Goal: Download file/media

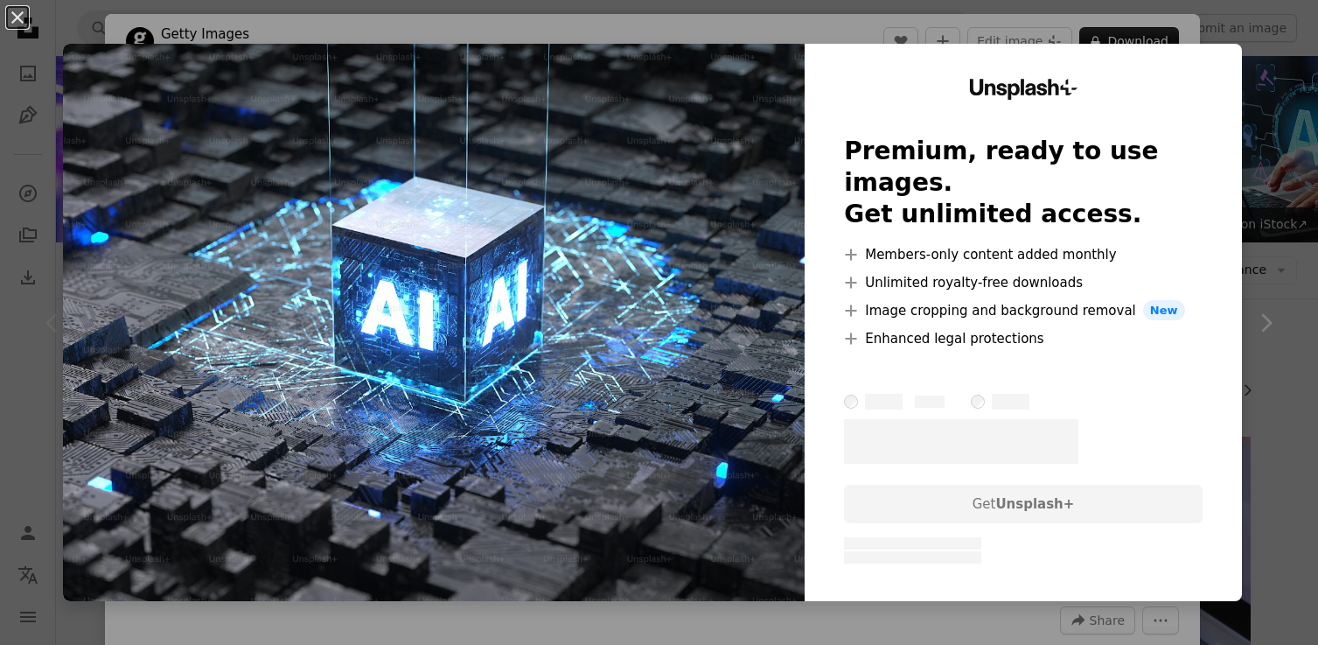
scroll to position [237, 0]
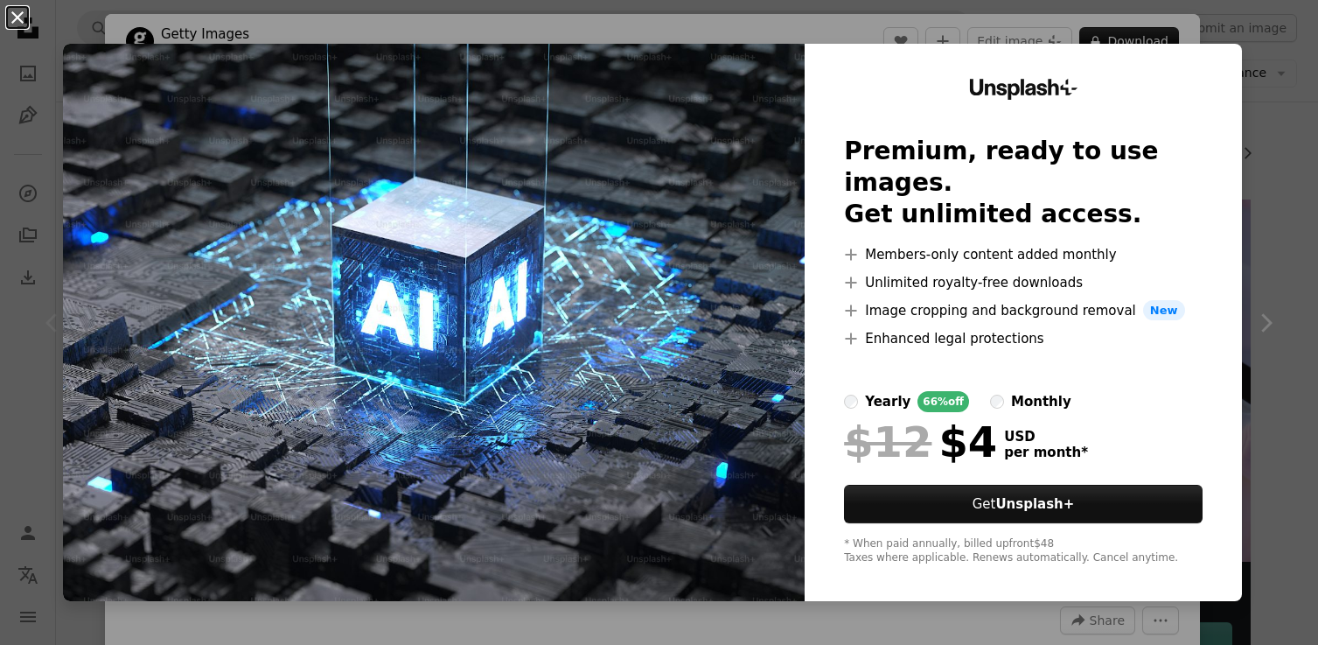
click at [11, 17] on button "An X shape" at bounding box center [17, 17] width 21 height 21
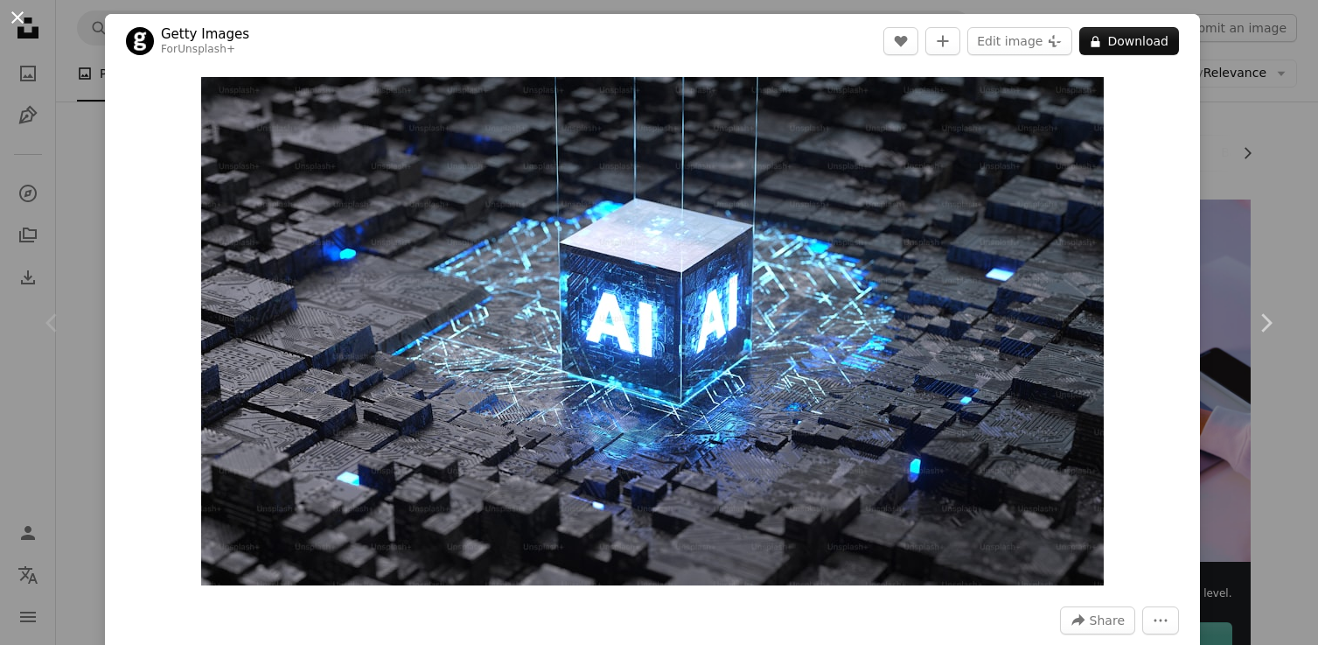
click at [19, 19] on button "An X shape" at bounding box center [17, 17] width 21 height 21
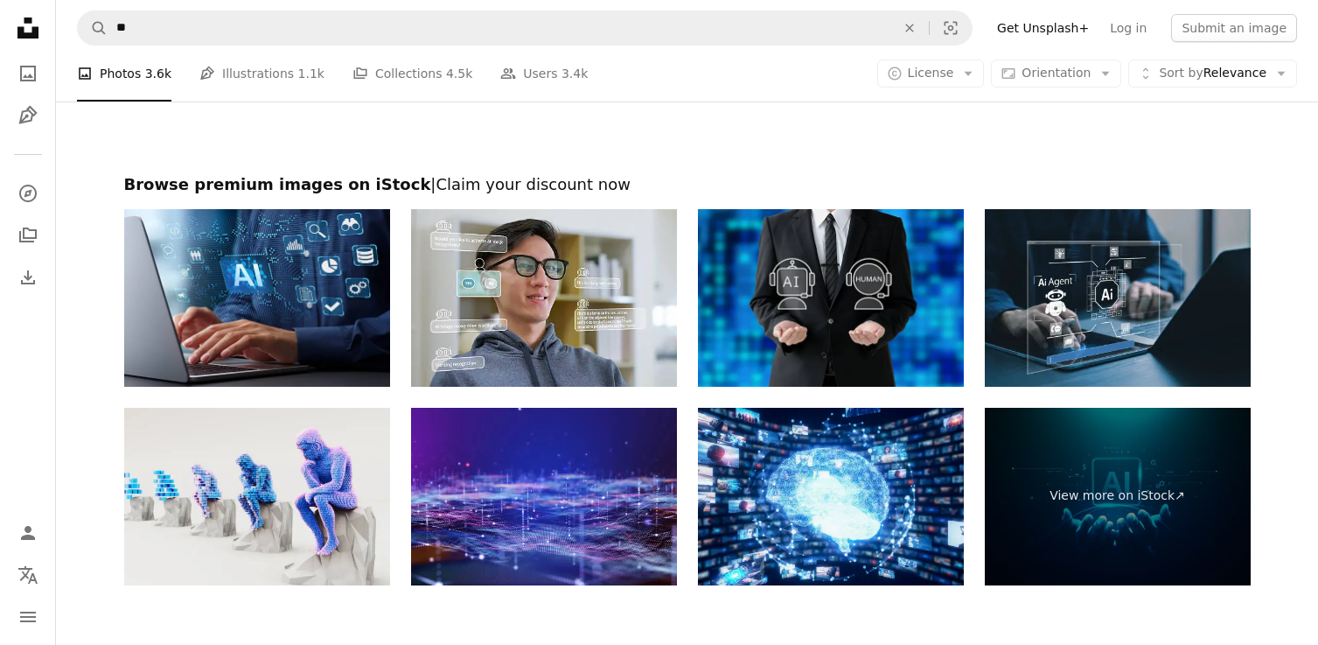
scroll to position [3022, 0]
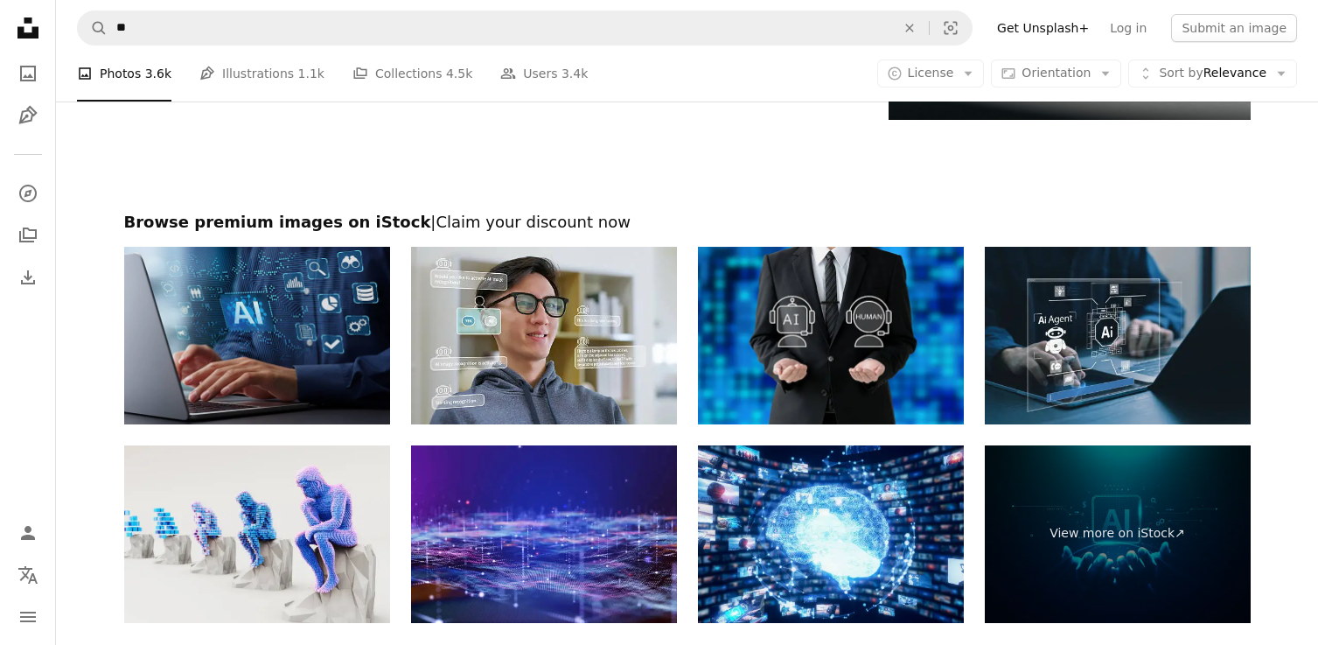
click at [304, 322] on img at bounding box center [257, 336] width 266 height 178
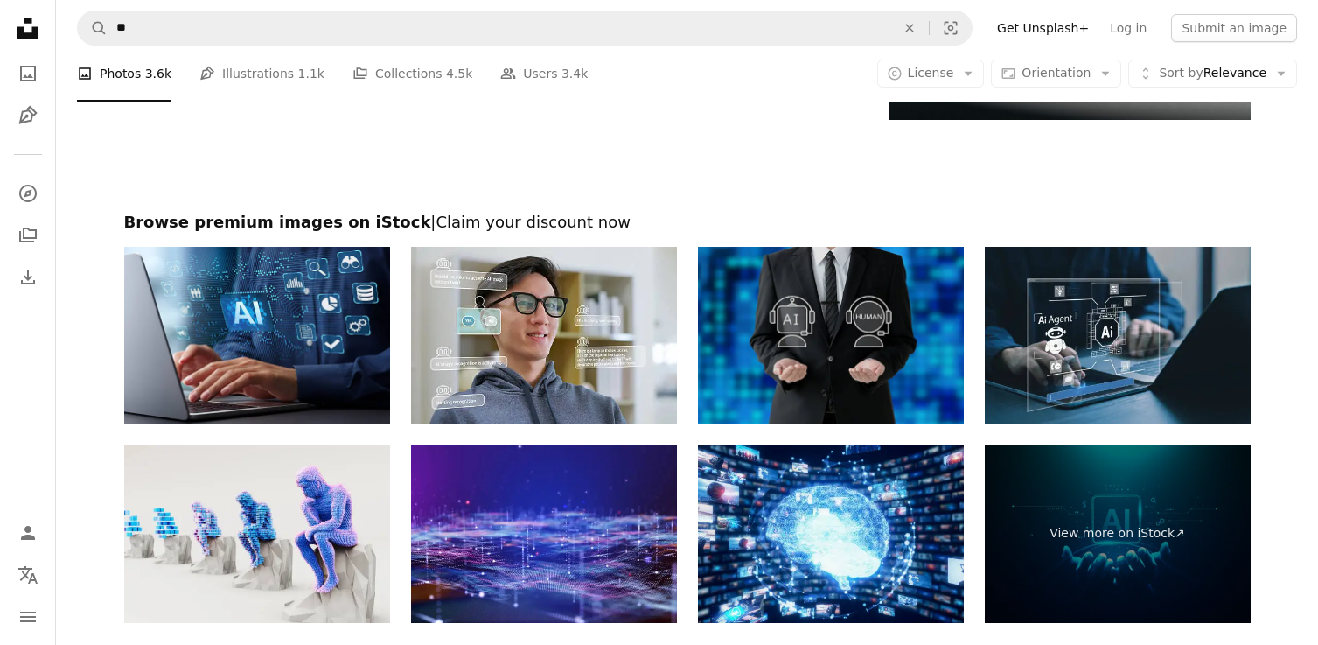
scroll to position [3328, 0]
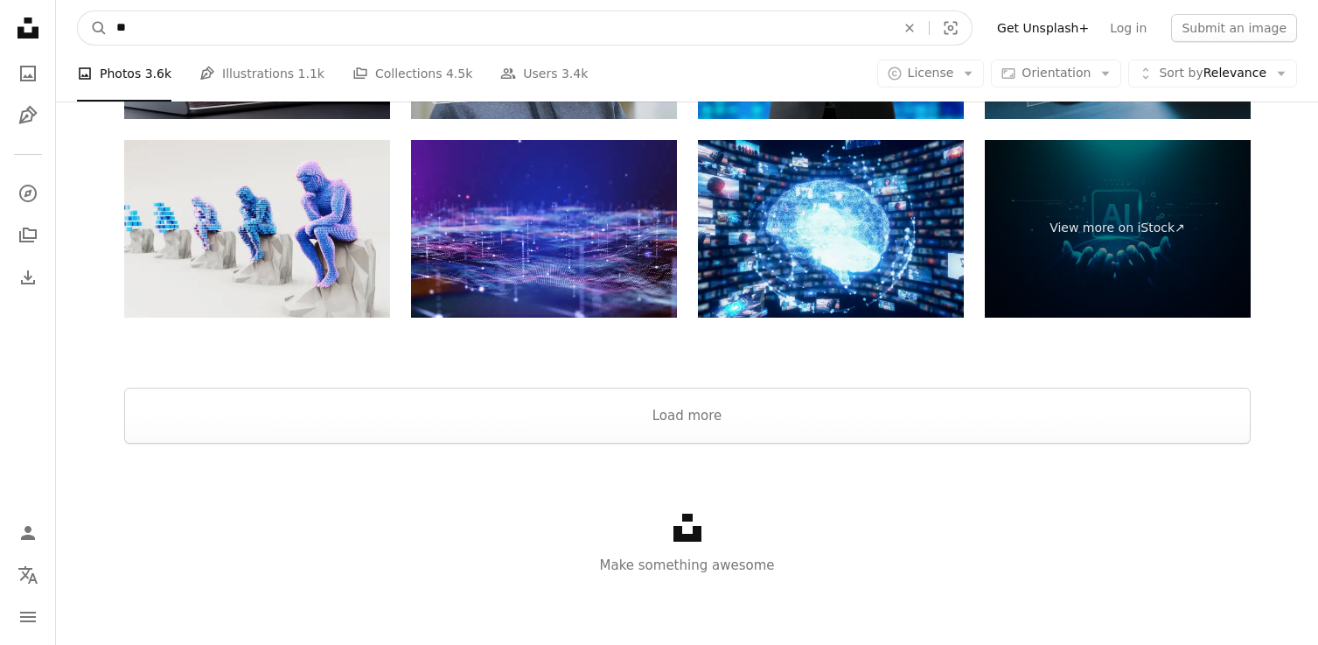
click at [443, 25] on input "**" at bounding box center [499, 27] width 783 height 33
type input "*"
type input "***"
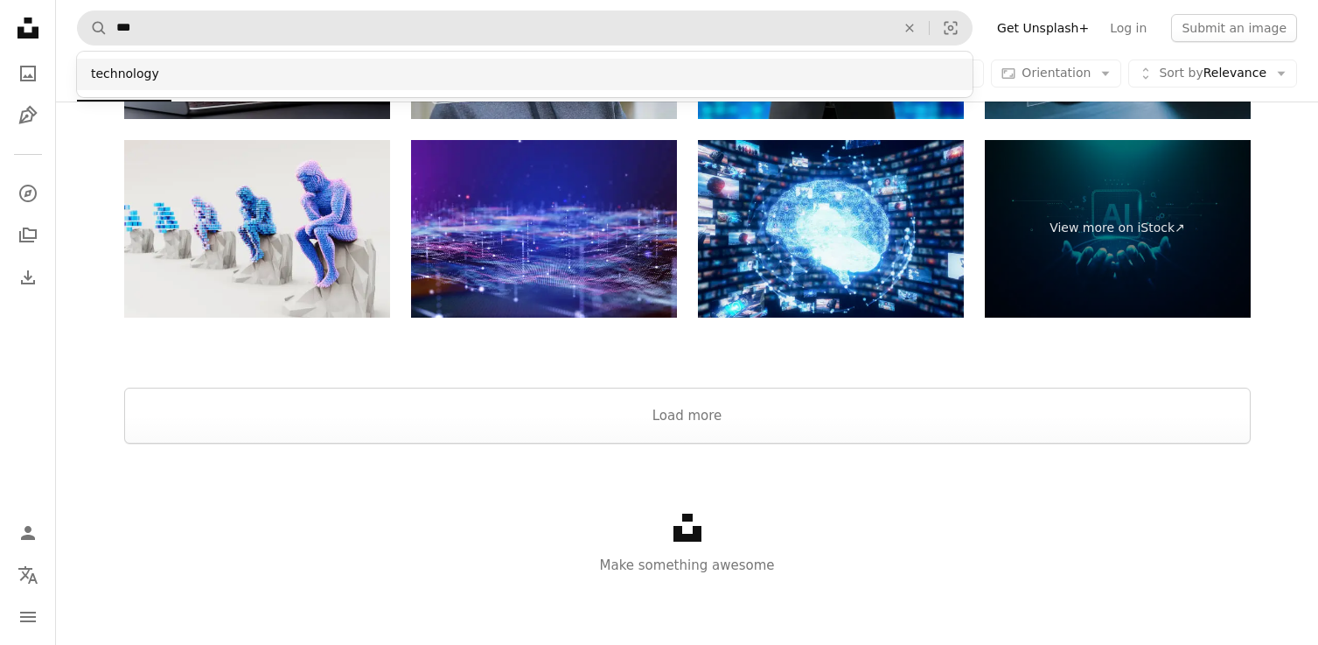
click at [407, 72] on div "technology" at bounding box center [525, 74] width 896 height 31
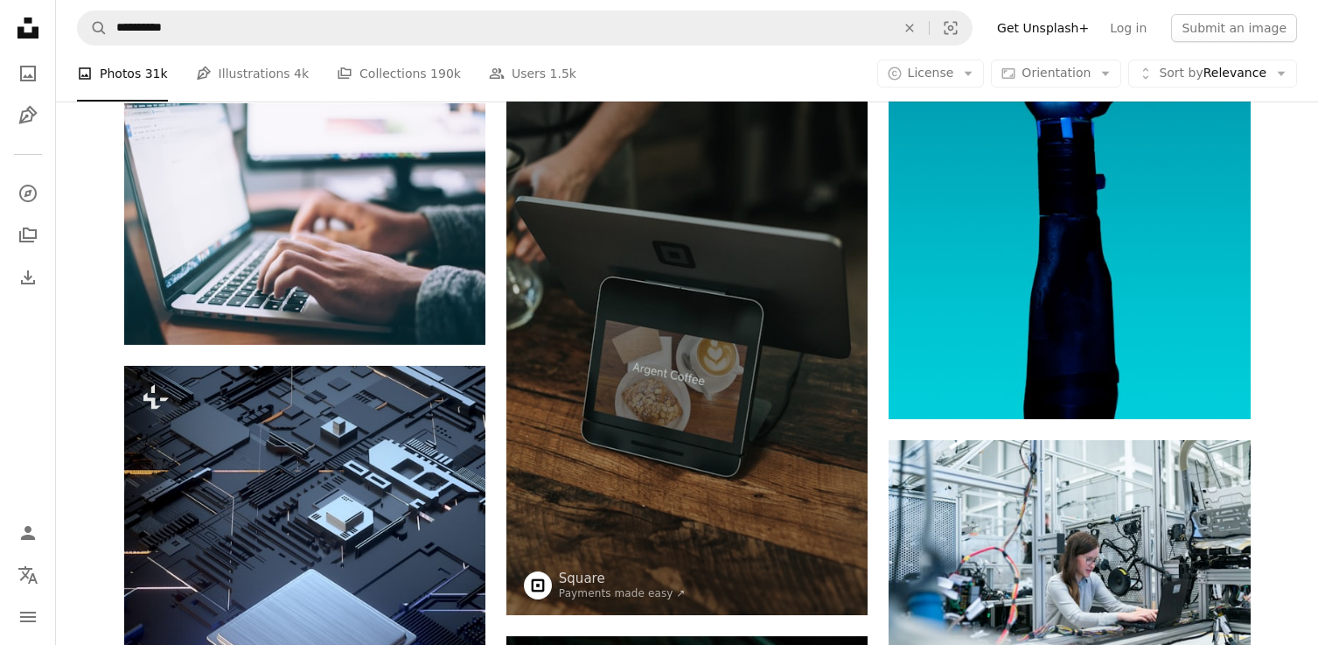
scroll to position [1484, 0]
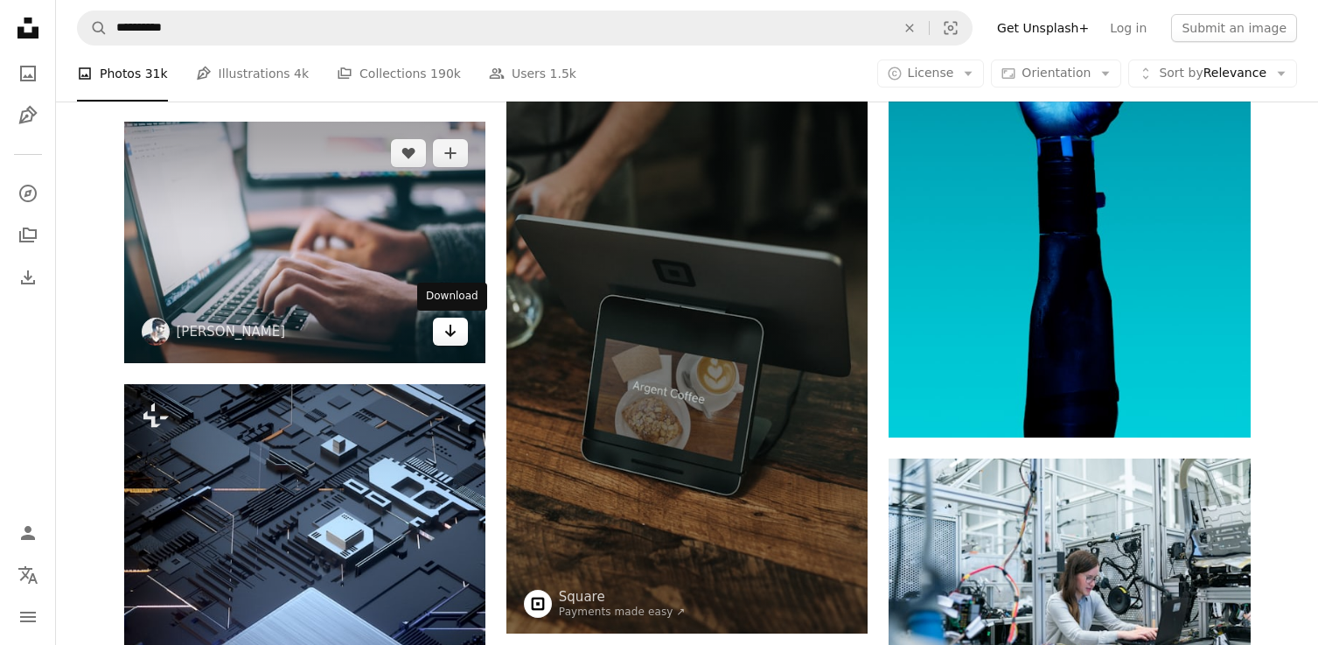
click at [451, 335] on icon "Download" at bounding box center [450, 331] width 11 height 12
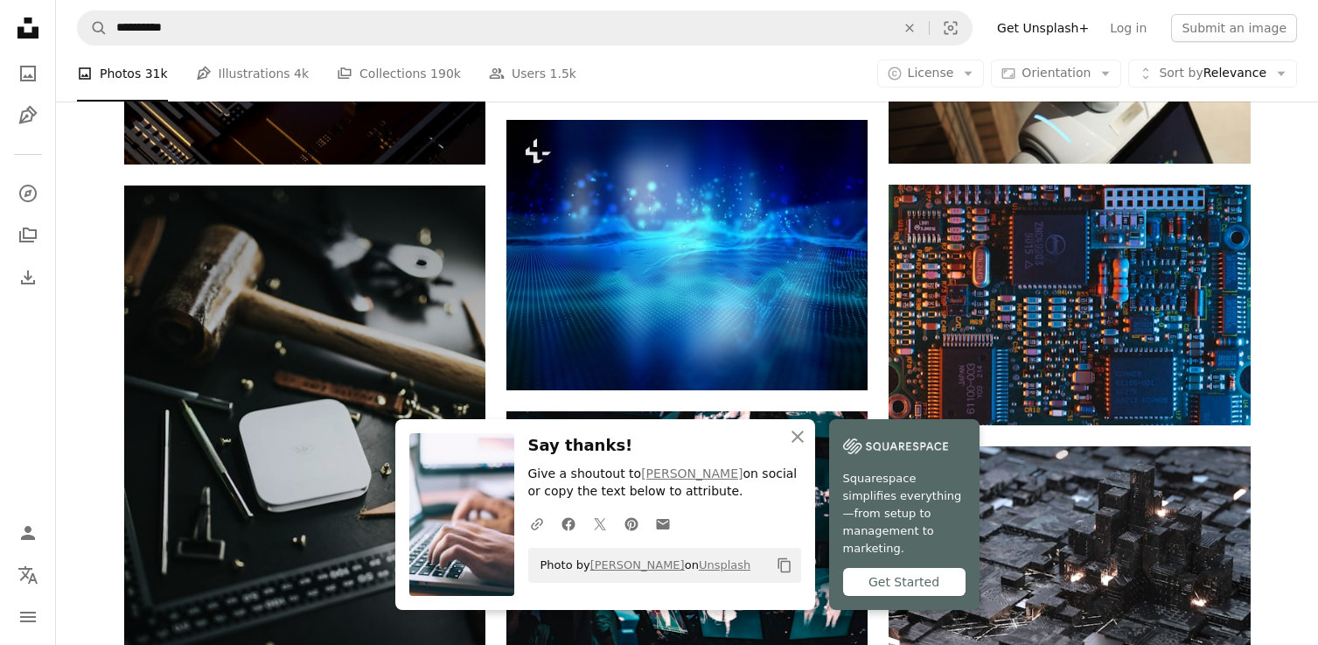
scroll to position [2543, 0]
